Goal: Use online tool/utility: Utilize a website feature to perform a specific function

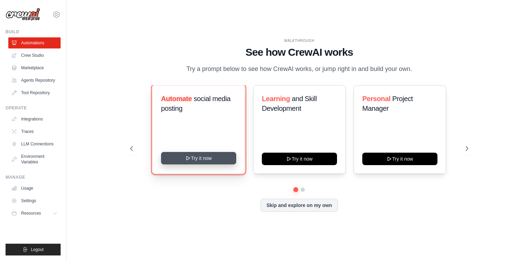
click at [196, 160] on button "Try it now" at bounding box center [198, 158] width 75 height 12
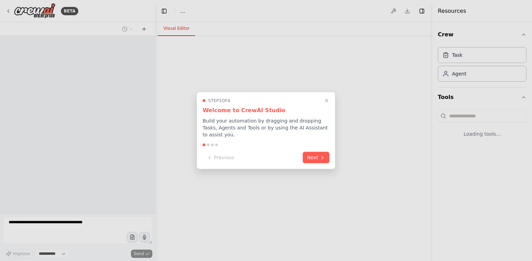
select select "****"
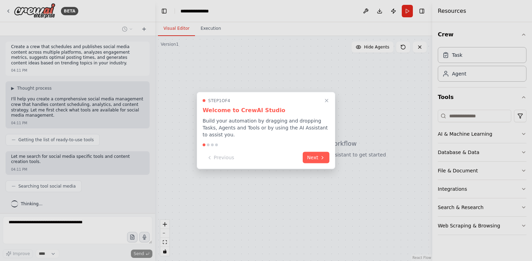
scroll to position [13, 0]
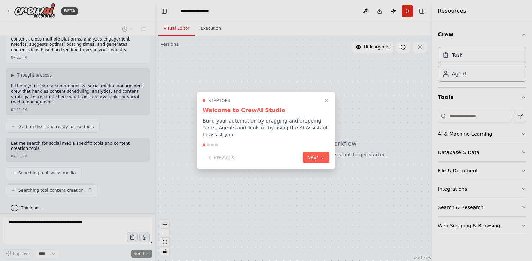
click at [330, 154] on div "Step 1 of 4 Welcome to CrewAI Studio Build your automation by dragging and drop…" at bounding box center [266, 130] width 139 height 77
click at [315, 155] on button "Next" at bounding box center [316, 156] width 27 height 11
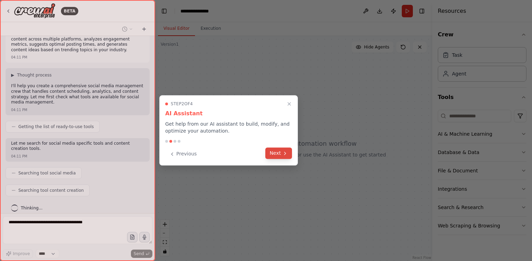
click at [284, 152] on icon at bounding box center [285, 154] width 6 height 6
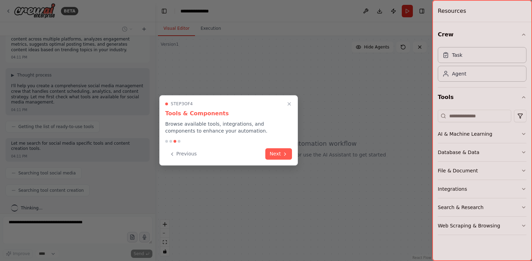
scroll to position [30, 0]
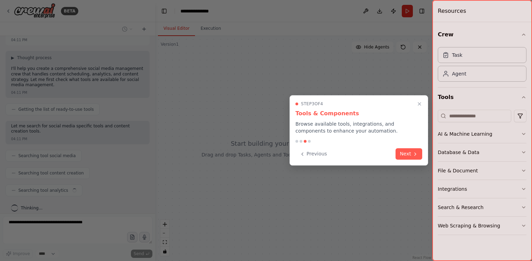
click at [422, 151] on div "Step 3 of 4 Tools & Components Browse available tools, integrations, and compon…" at bounding box center [358, 130] width 139 height 70
click at [412, 149] on button "Next" at bounding box center [408, 153] width 27 height 11
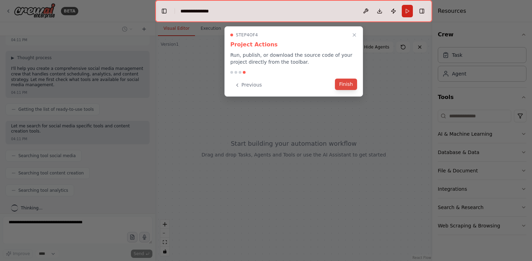
click at [352, 85] on button "Finish" at bounding box center [346, 84] width 22 height 11
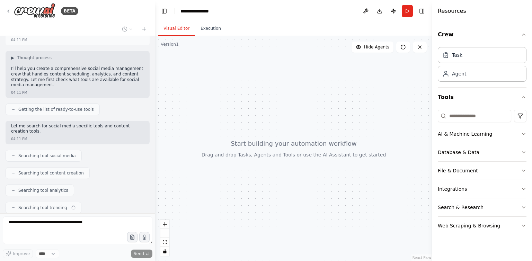
scroll to position [47, 0]
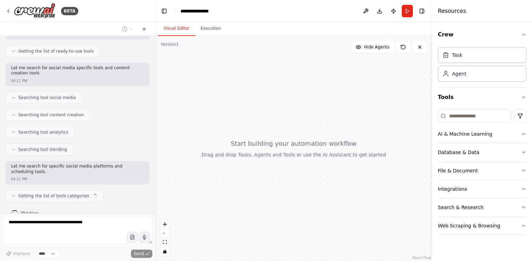
drag, startPoint x: 238, startPoint y: 120, endPoint x: 255, endPoint y: 181, distance: 63.2
click at [255, 181] on div at bounding box center [293, 148] width 277 height 225
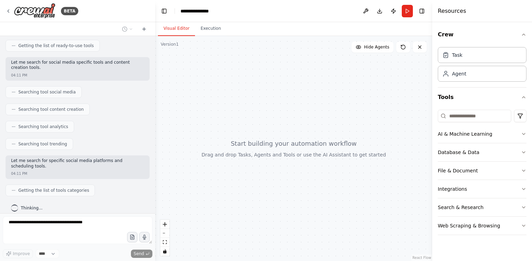
drag, startPoint x: 221, startPoint y: 113, endPoint x: 223, endPoint y: 133, distance: 20.2
click at [223, 133] on div at bounding box center [293, 148] width 277 height 225
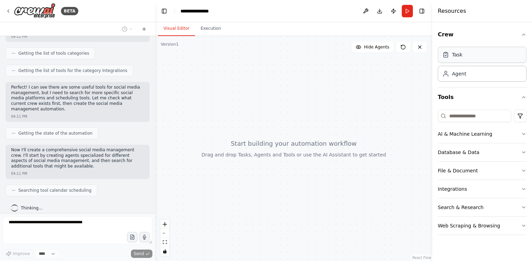
scroll to position [272, 0]
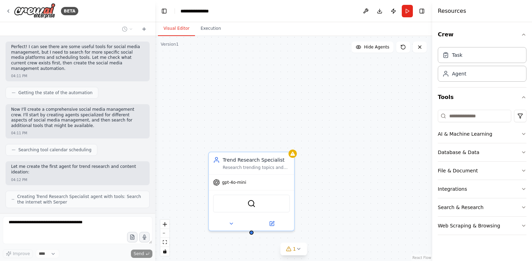
click at [355, 203] on div "Trend Research Specialist Research trending topics and hashtags in {industry} t…" at bounding box center [293, 148] width 277 height 225
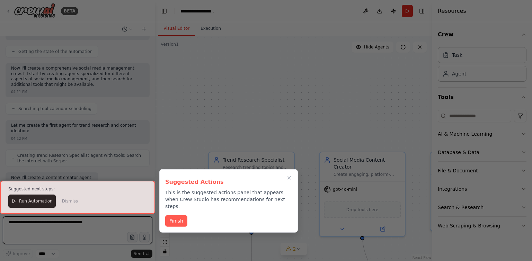
scroll to position [952, 0]
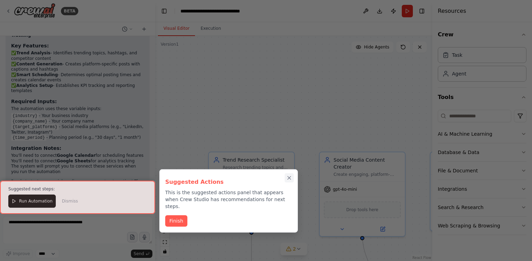
click at [291, 178] on icon "Close walkthrough" at bounding box center [289, 178] width 6 height 6
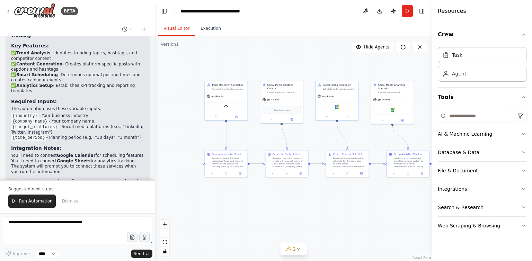
drag, startPoint x: 238, startPoint y: 172, endPoint x: 170, endPoint y: 107, distance: 94.5
click at [170, 107] on div ".deletable-edge-delete-btn { width: 20px; height: 20px; border: 0px solid #ffff…" at bounding box center [293, 148] width 277 height 225
